Goal: Task Accomplishment & Management: Manage account settings

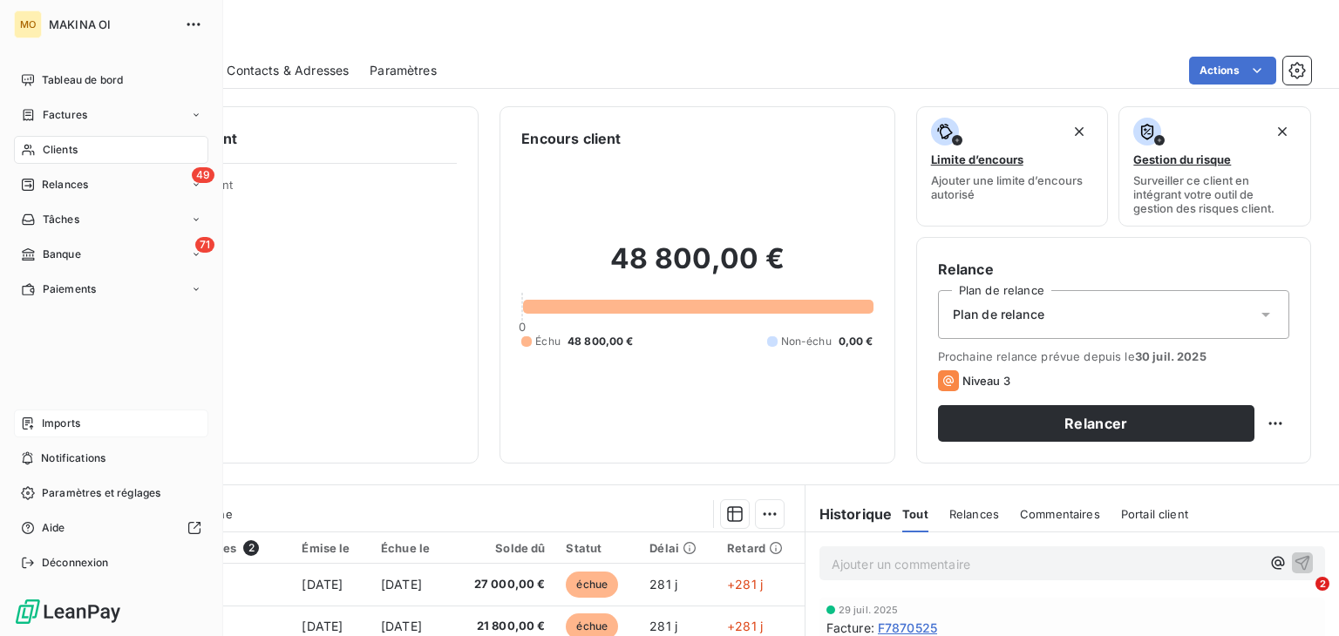
click at [65, 416] on span "Imports" at bounding box center [61, 424] width 38 height 16
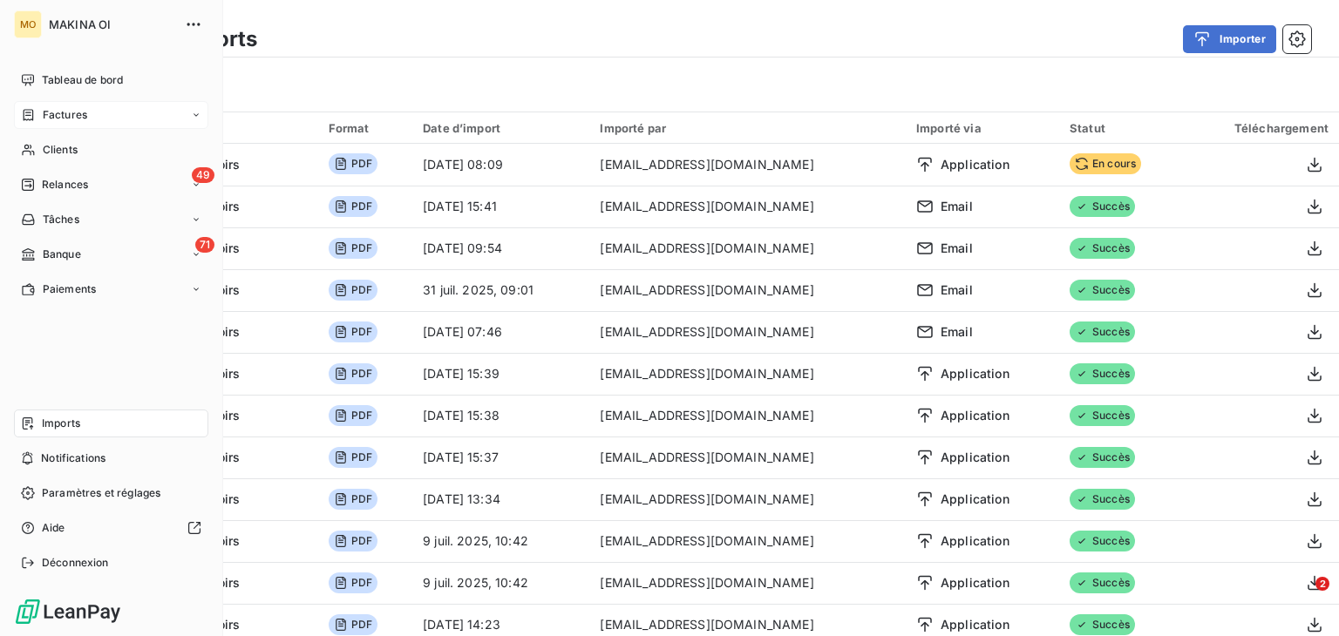
click at [97, 123] on div "Factures" at bounding box center [111, 115] width 194 height 28
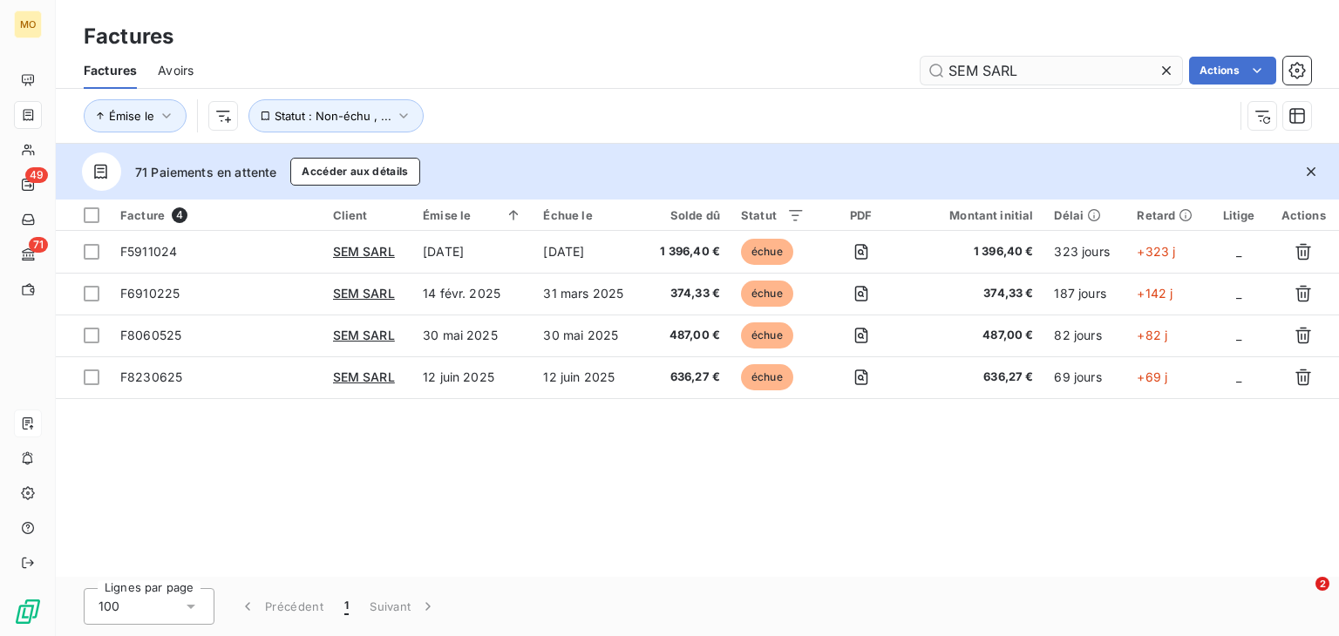
click at [1012, 79] on input "SEM SARL" at bounding box center [1050, 71] width 261 height 28
type input "S"
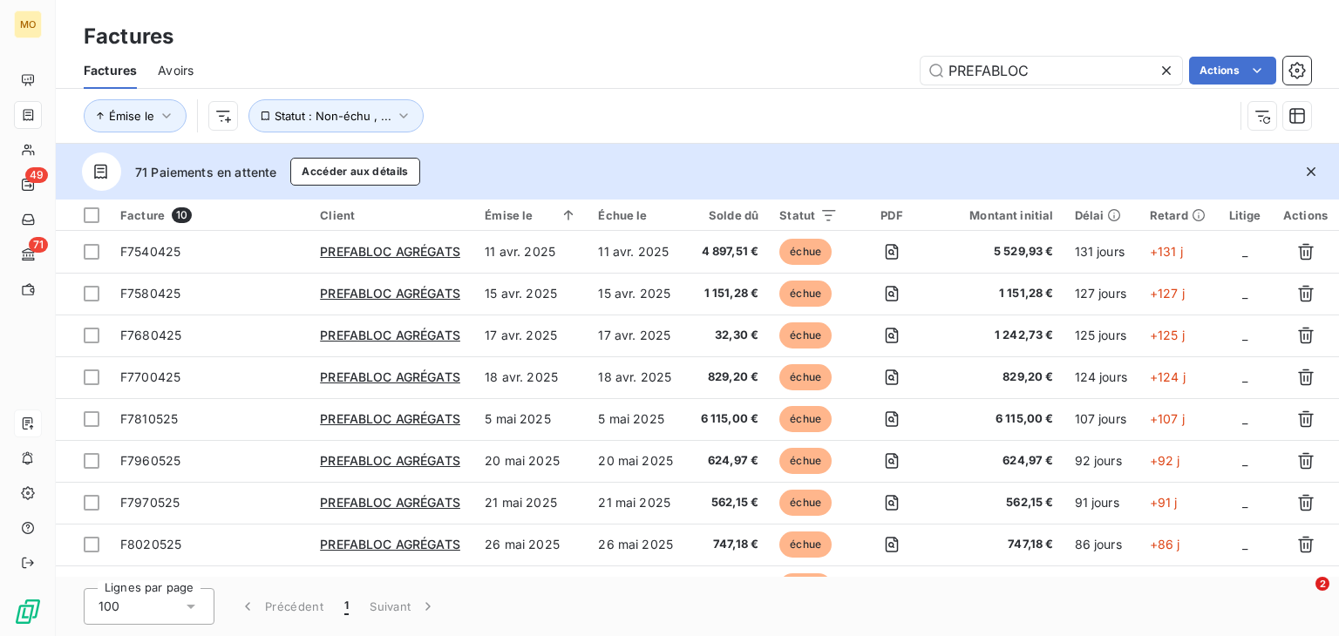
type input "PREFABLOC"
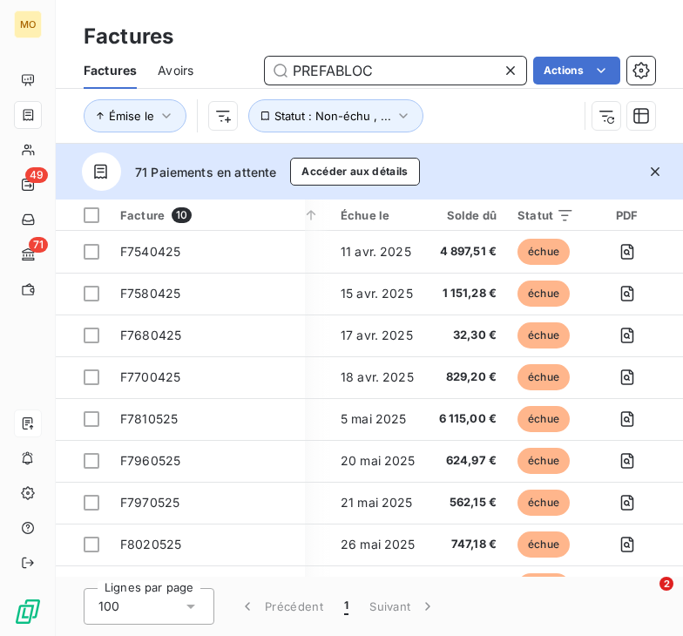
scroll to position [0, 245]
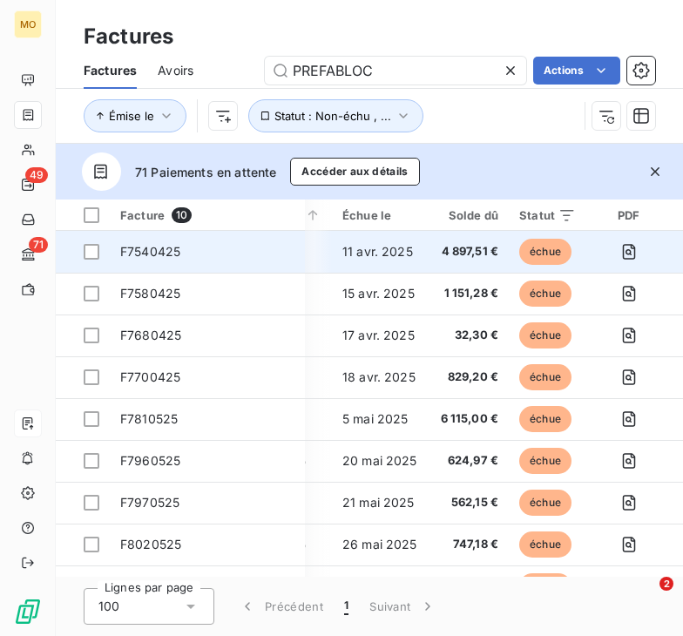
click at [305, 253] on td "F7540425" at bounding box center [207, 252] width 195 height 42
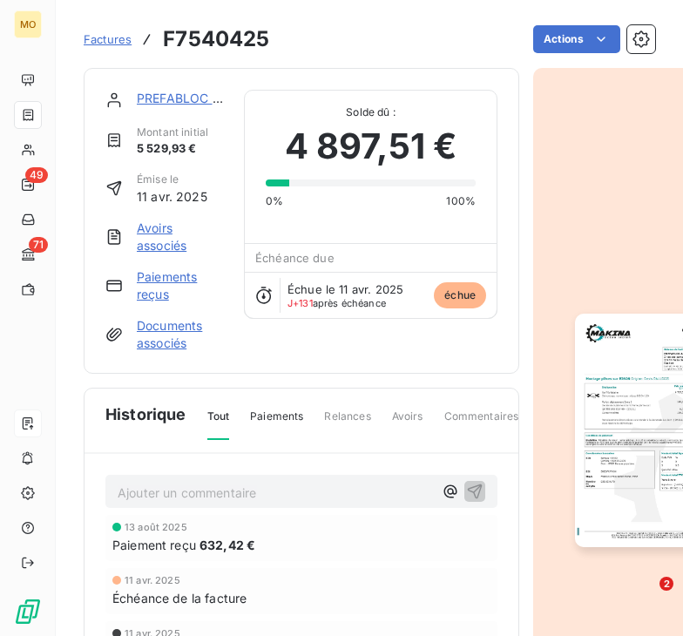
click at [163, 276] on link "Paiements reçus" at bounding box center [180, 285] width 86 height 35
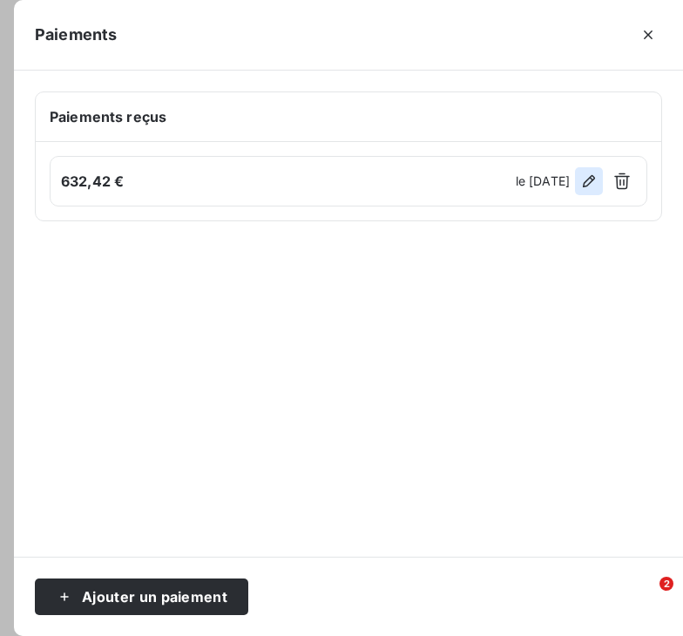
click at [589, 184] on icon "button" at bounding box center [589, 181] width 12 height 12
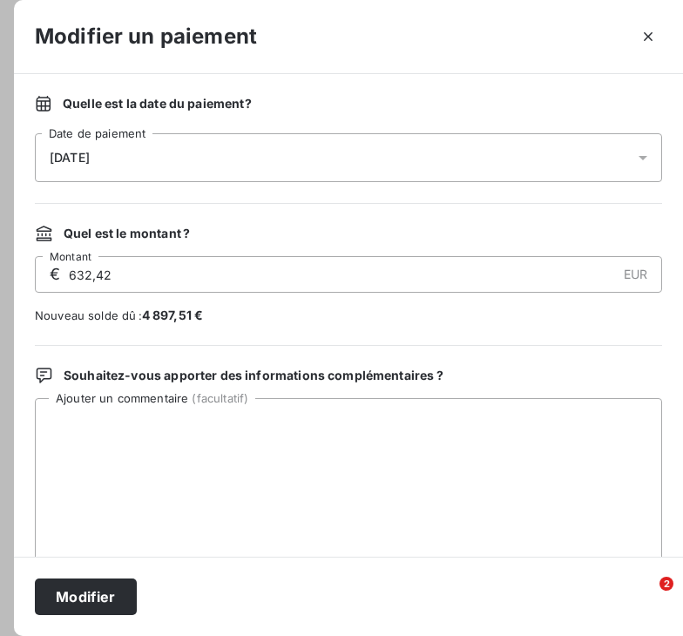
click at [203, 156] on div "[DATE]" at bounding box center [348, 157] width 627 height 49
click at [389, 336] on div "Quelle est la date du paiement ? [DATE] Date de paiement Quel est le montant ? …" at bounding box center [348, 315] width 669 height 483
click at [94, 279] on input "632,42" at bounding box center [341, 274] width 549 height 35
paste input "1 637"
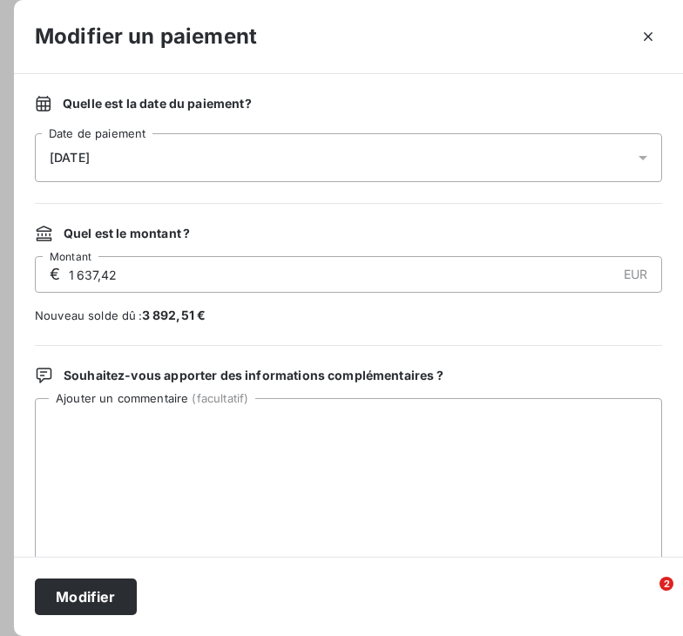
click at [94, 279] on input "1 637,42" at bounding box center [341, 274] width 549 height 35
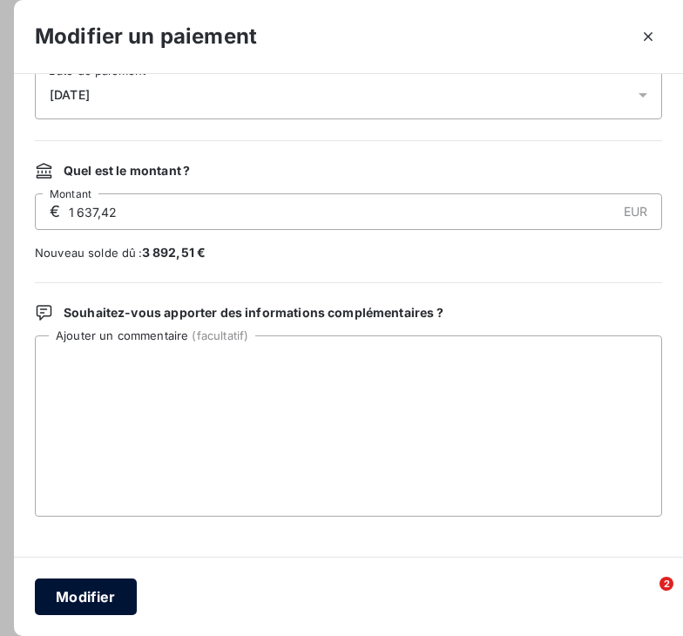
type input "1 637,42"
click at [88, 604] on button "Modifier" at bounding box center [86, 597] width 102 height 37
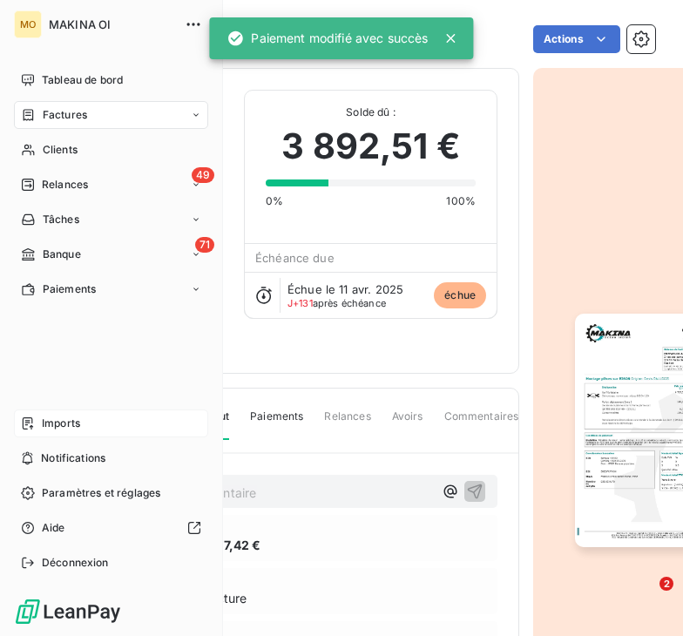
click at [60, 123] on div "Factures" at bounding box center [111, 115] width 194 height 28
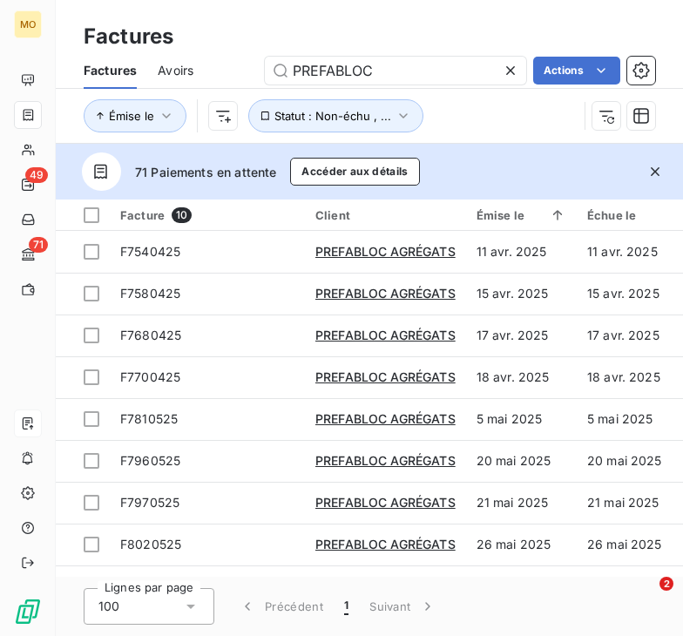
scroll to position [79, 0]
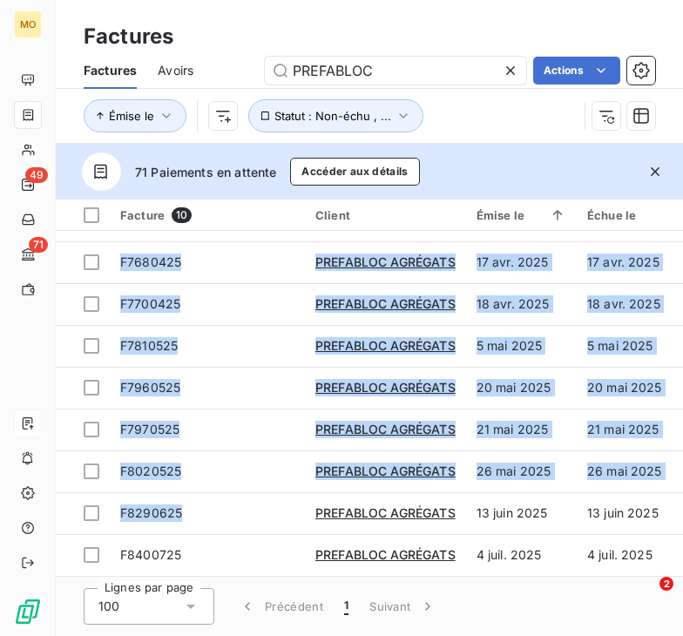
drag, startPoint x: 283, startPoint y: 569, endPoint x: 364, endPoint y: 578, distance: 81.5
click at [364, 578] on div "Factures Factures Avoirs PREFABLOC Actions Émise le Statut : Non-échu , ... 71 …" at bounding box center [369, 318] width 627 height 636
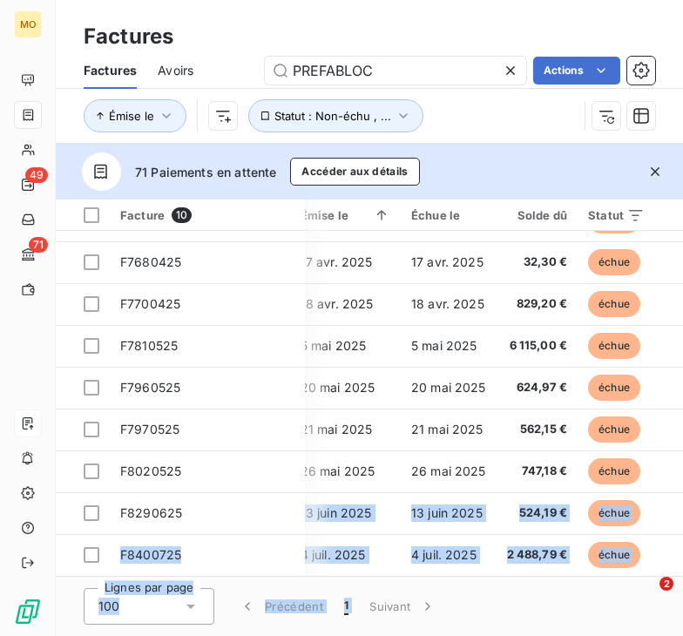
scroll to position [79, 183]
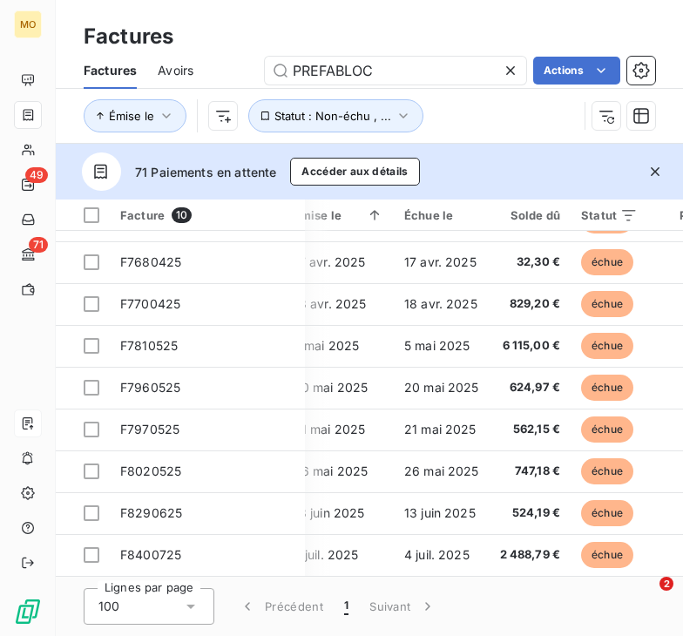
click at [587, 175] on div "71 Paiements en attente Accéder aux détails" at bounding box center [369, 172] width 627 height 56
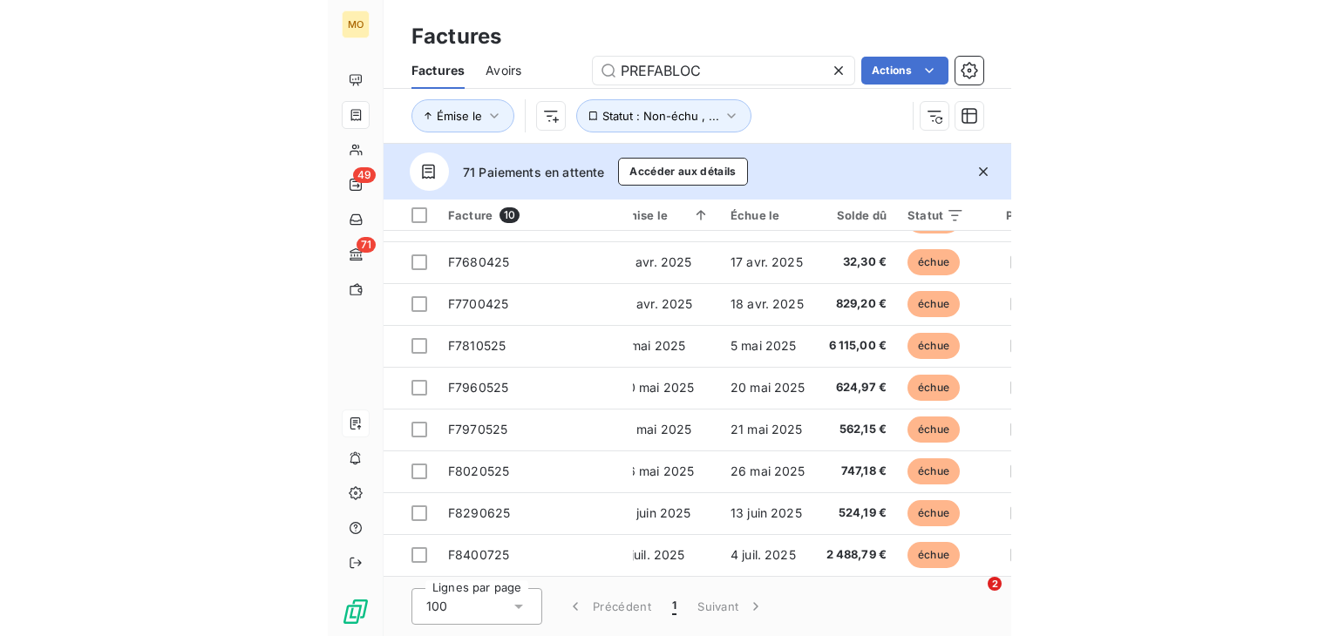
scroll to position [73, 0]
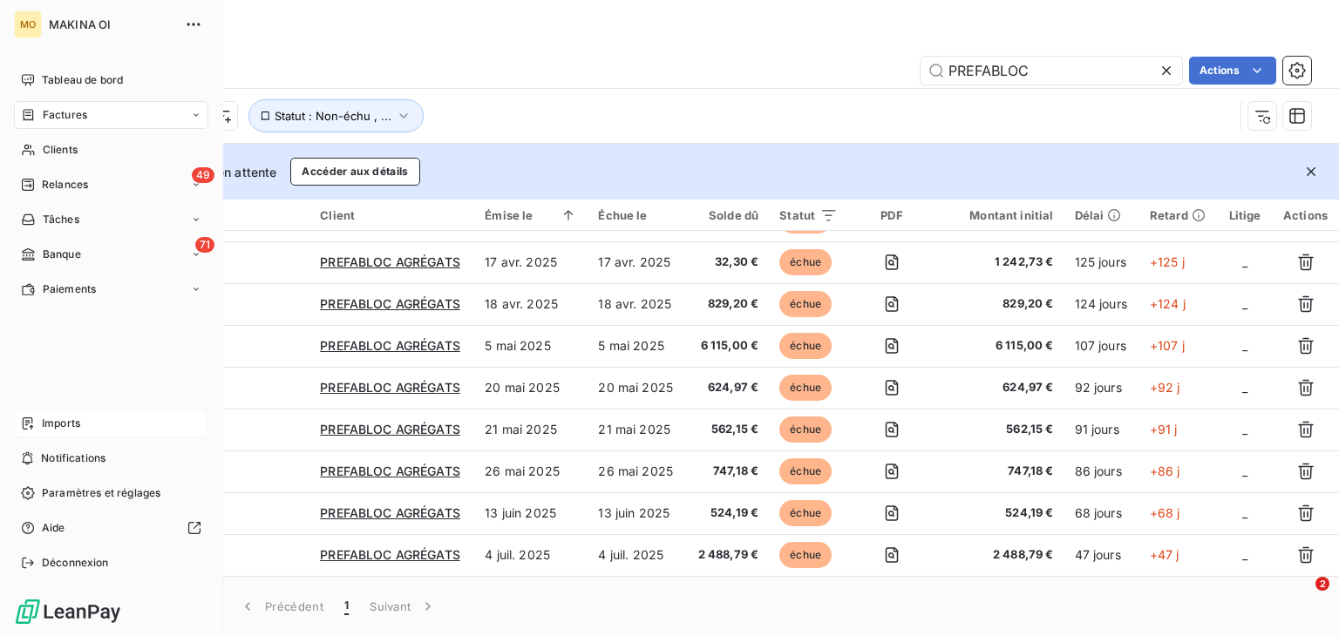
click at [14, 416] on div "Imports" at bounding box center [111, 424] width 194 height 28
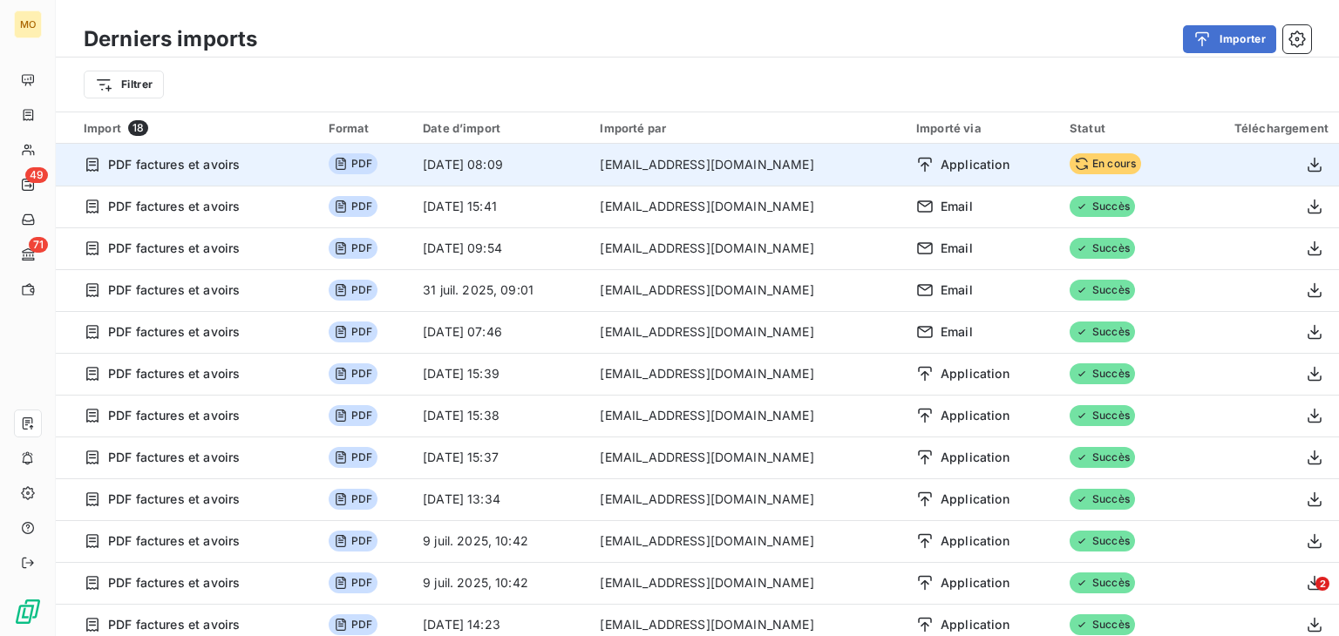
click at [1075, 157] on span "En cours" at bounding box center [1104, 163] width 71 height 21
click at [589, 154] on td "[DATE] 08:09" at bounding box center [500, 165] width 177 height 42
click at [1164, 169] on td "En cours" at bounding box center [1121, 165] width 125 height 42
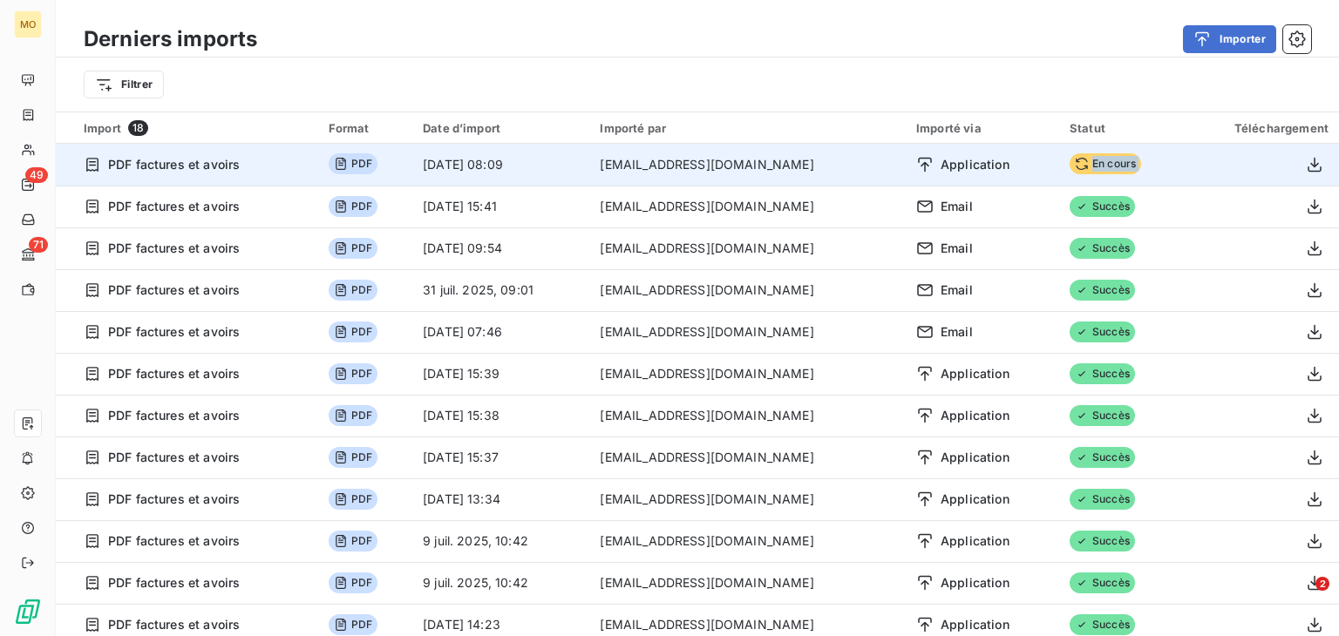
click at [1164, 169] on td "En cours" at bounding box center [1121, 165] width 125 height 42
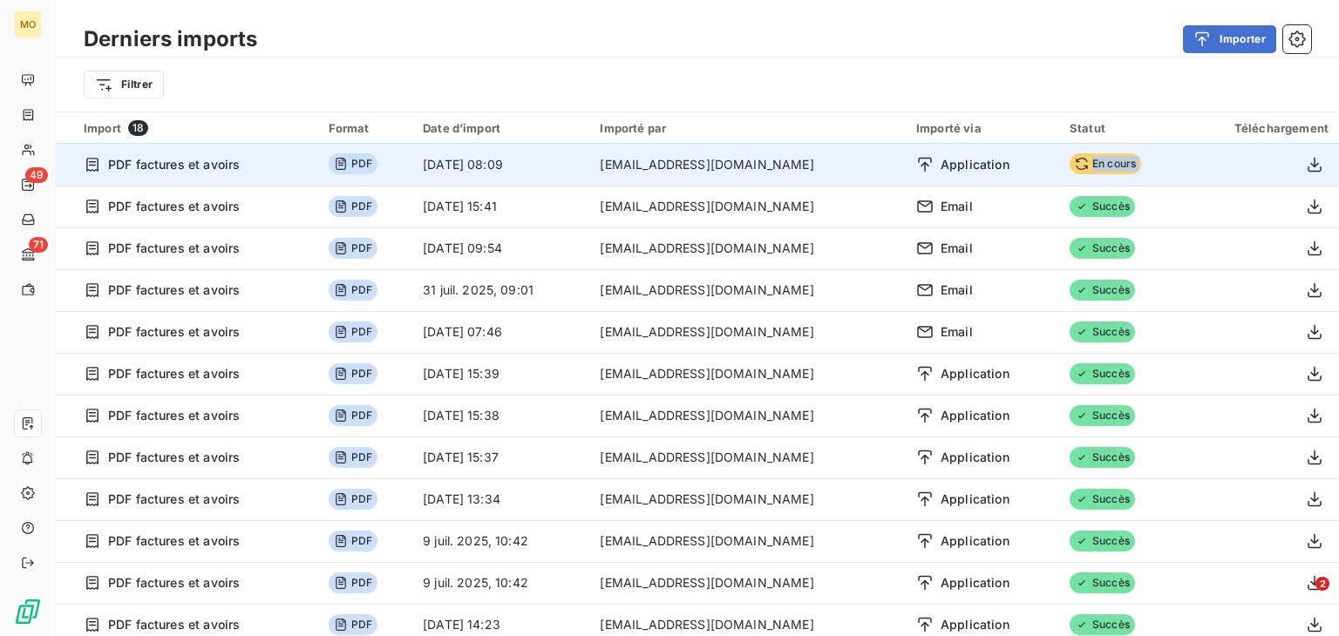
click at [1164, 169] on td "En cours" at bounding box center [1121, 165] width 125 height 42
